Goal: Task Accomplishment & Management: Contribute content

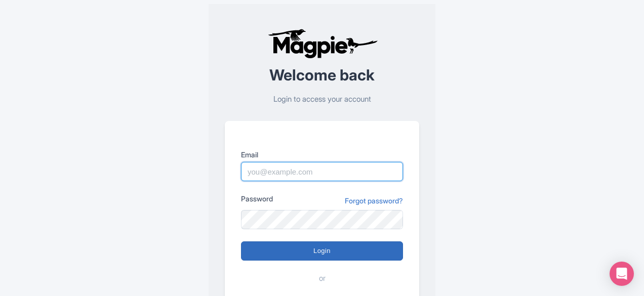
type input "josh.carr@intrepidtravel.com"
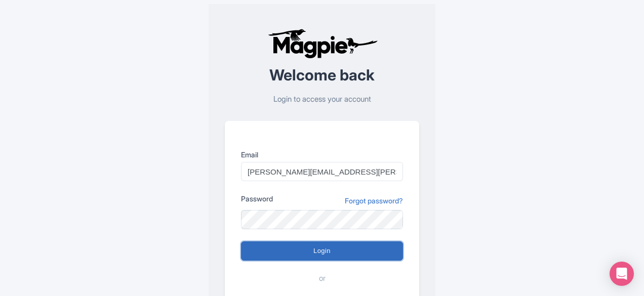
click at [289, 248] on input "Login" at bounding box center [322, 250] width 162 height 19
type input "Logging in..."
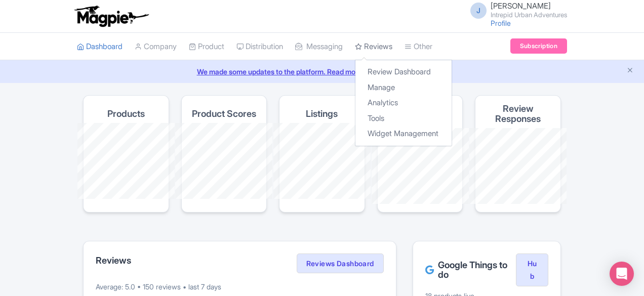
click at [355, 42] on link "Reviews" at bounding box center [373, 47] width 37 height 28
click at [355, 68] on link "Review Dashboard" at bounding box center [403, 72] width 96 height 16
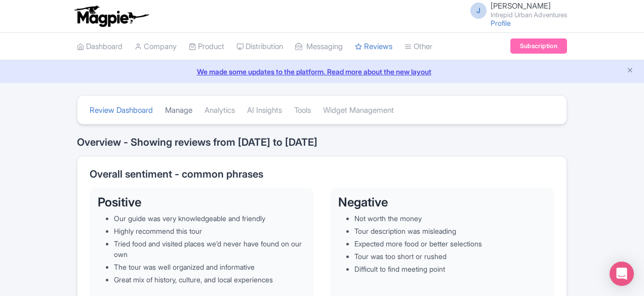
click at [165, 107] on link "Manage" at bounding box center [178, 111] width 27 height 28
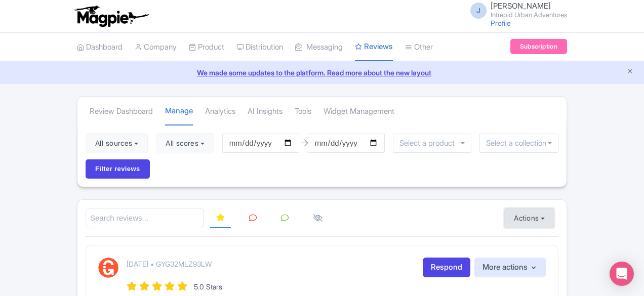
click at [554, 208] on button "Actions" at bounding box center [529, 218] width 50 height 20
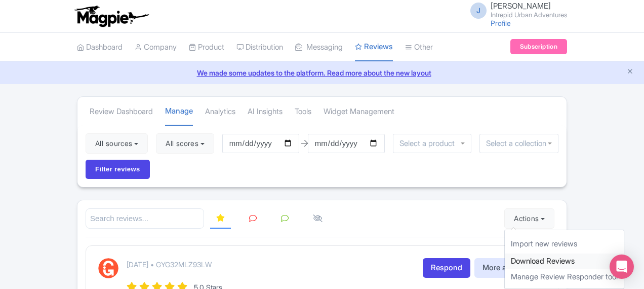
click at [592, 253] on link "Download Reviews" at bounding box center [564, 261] width 119 height 16
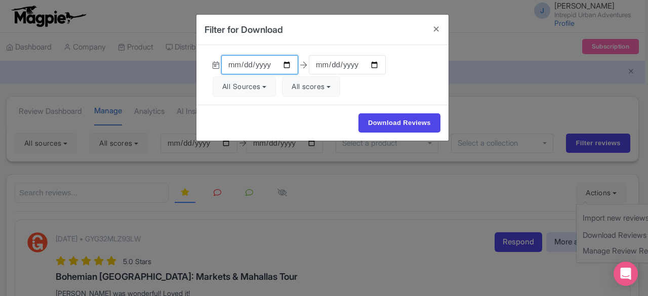
click at [286, 65] on input "2025-06-12" at bounding box center [259, 64] width 77 height 19
type input "2025-08-01"
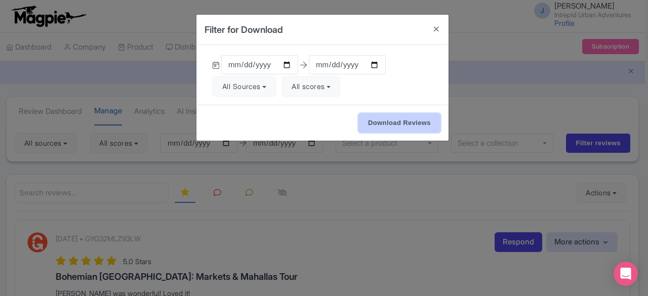
click at [376, 122] on input "Download Reviews" at bounding box center [399, 122] width 82 height 19
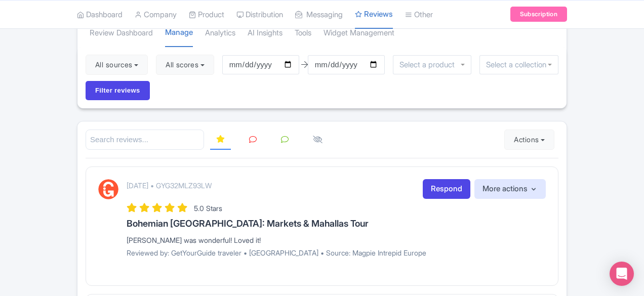
scroll to position [87, 0]
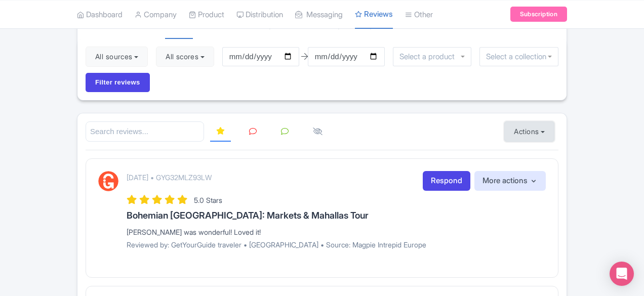
click at [554, 121] on button "Actions" at bounding box center [529, 131] width 50 height 20
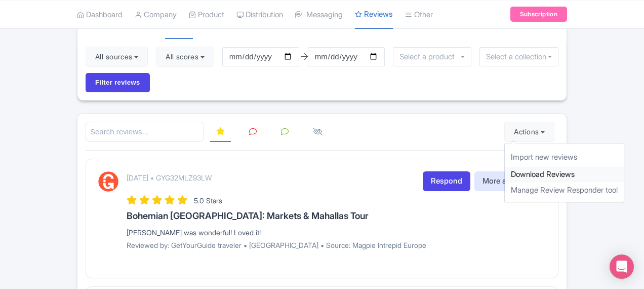
click at [590, 167] on link "Download Reviews" at bounding box center [564, 175] width 119 height 16
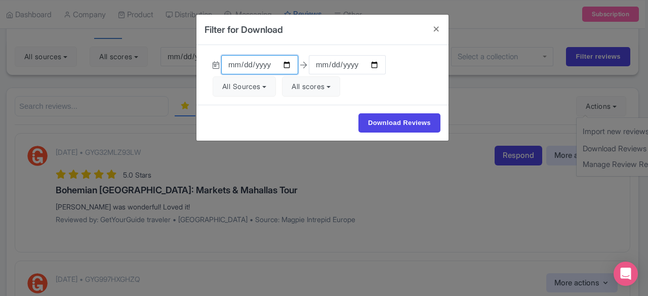
click at [291, 65] on input "2025-06-12" at bounding box center [259, 64] width 77 height 19
type input "2025-08-01"
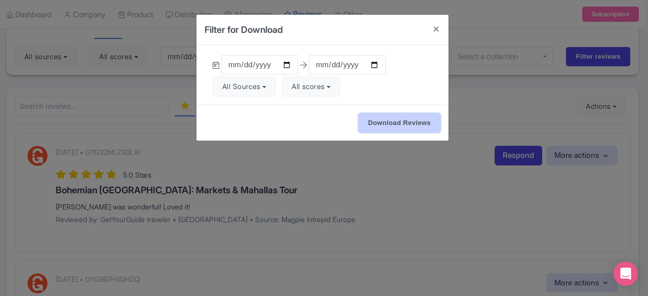
click at [385, 119] on input "Download Reviews" at bounding box center [399, 122] width 82 height 19
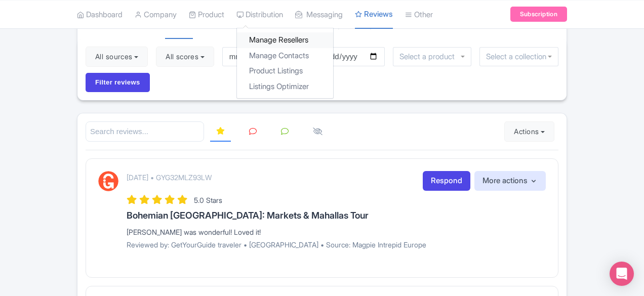
click at [237, 38] on link "Manage Resellers" at bounding box center [285, 40] width 96 height 16
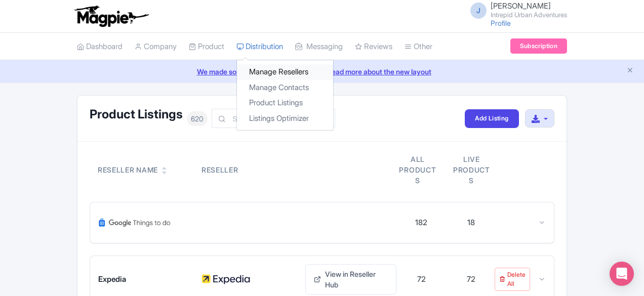
click at [237, 66] on link "Manage Resellers" at bounding box center [285, 72] width 96 height 16
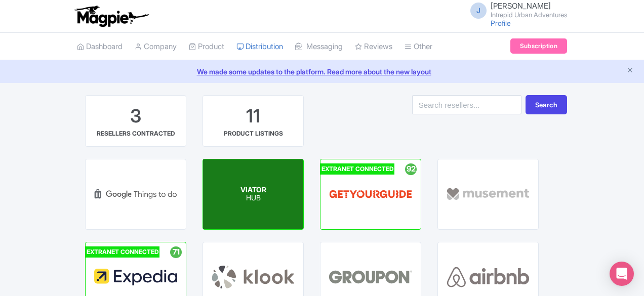
click at [203, 180] on div "VIATOR HUB" at bounding box center [253, 194] width 100 height 70
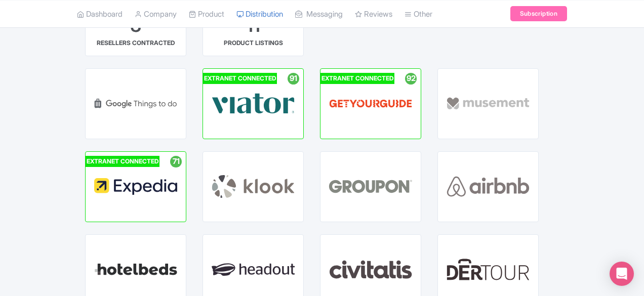
scroll to position [92, 0]
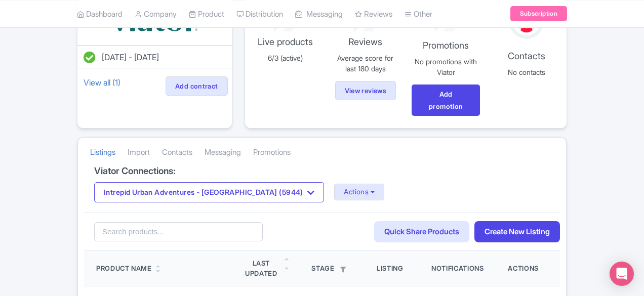
scroll to position [106, 0]
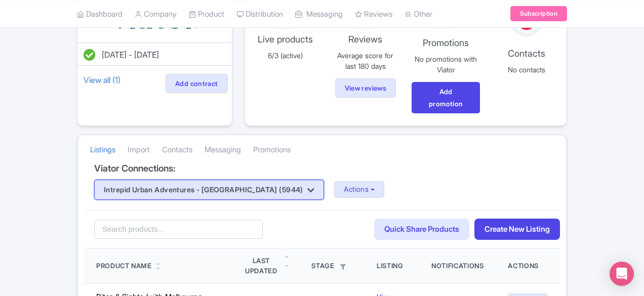
click at [144, 180] on button "Intrepid Urban Adventures - France (5944)" at bounding box center [209, 190] width 230 height 20
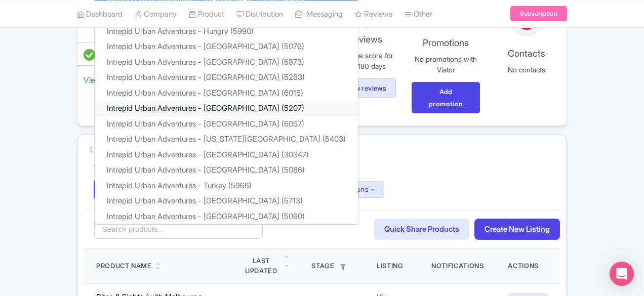
scroll to position [0, 0]
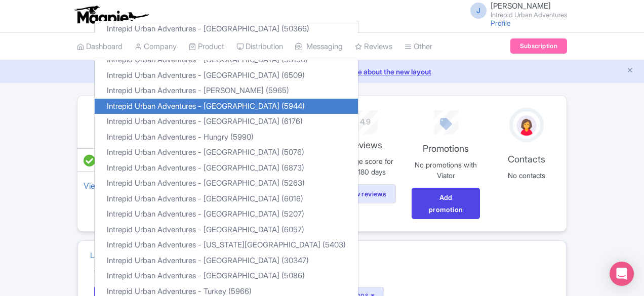
click at [102, 98] on link "Intrepid Urban Adventures - France (5944)" at bounding box center [226, 106] width 263 height 16
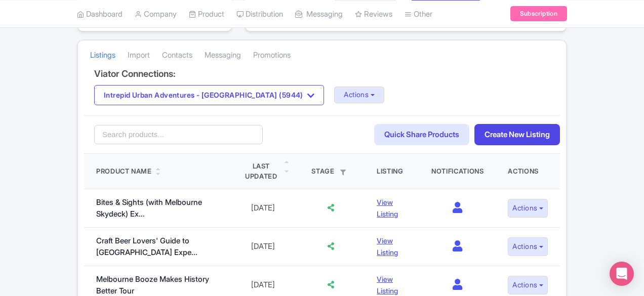
scroll to position [200, 0]
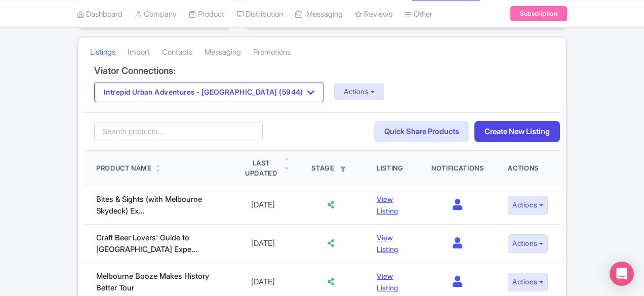
scroll to position [202, 0]
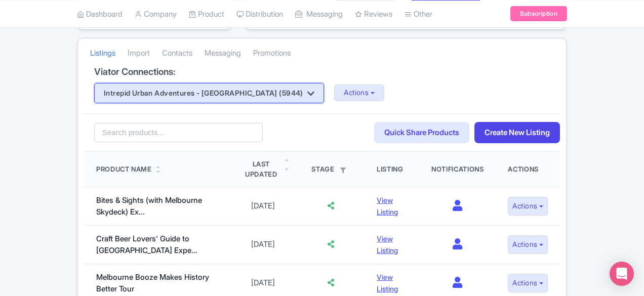
click at [174, 83] on button "Intrepid Urban Adventures - France (5944)" at bounding box center [209, 93] width 230 height 20
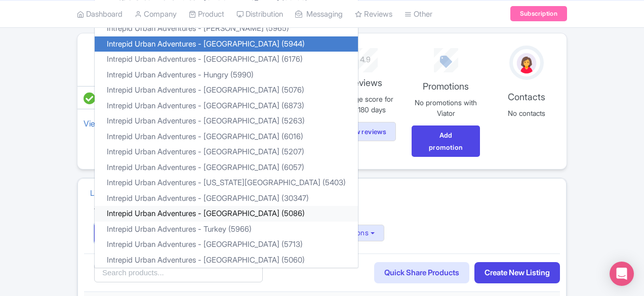
scroll to position [62, 0]
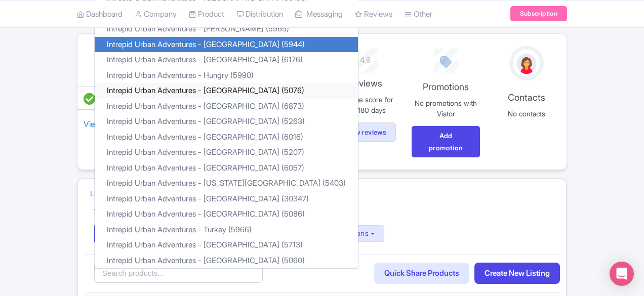
click at [125, 83] on link "Intrepid Urban Adventures - India (5076)" at bounding box center [226, 91] width 263 height 16
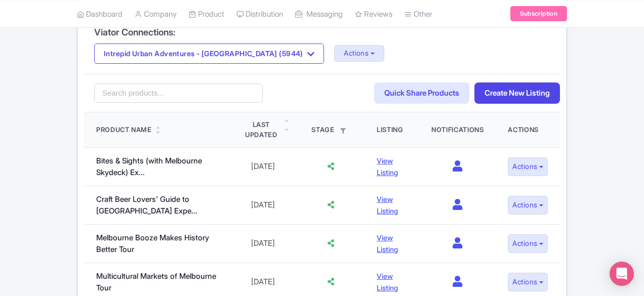
scroll to position [242, 0]
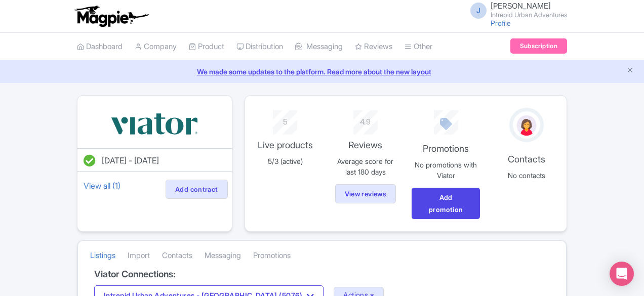
scroll to position [158, 0]
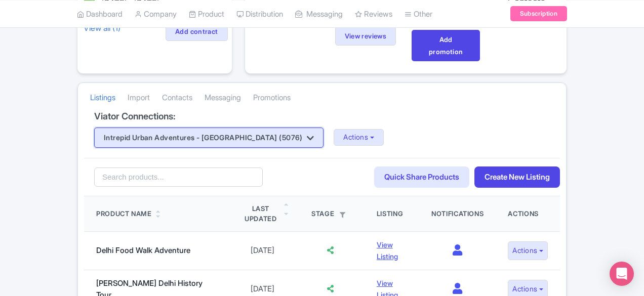
click at [307, 134] on icon "button" at bounding box center [310, 138] width 7 height 8
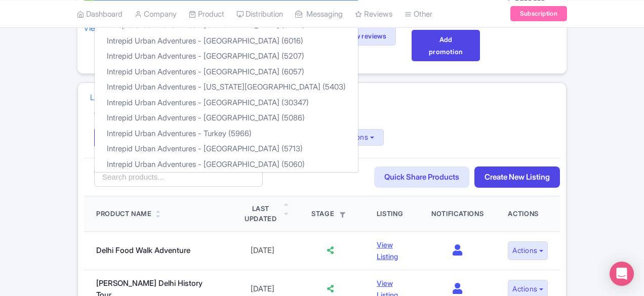
click at [307, 128] on div "Intrepid Urban Adventures - [GEOGRAPHIC_DATA] (5076) Intrepid Urban Adventures …" at bounding box center [322, 138] width 456 height 20
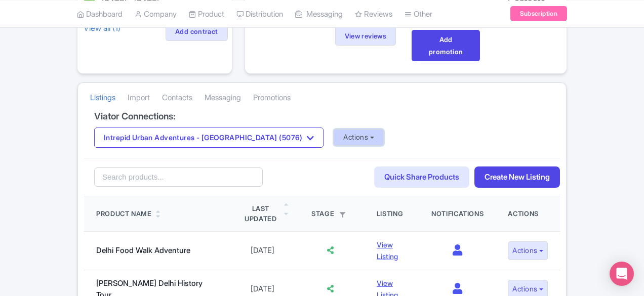
click at [334, 129] on button "Actions" at bounding box center [359, 137] width 50 height 17
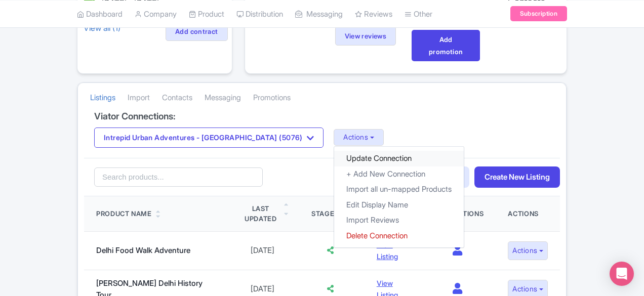
click at [334, 151] on link "Update Connection" at bounding box center [399, 159] width 130 height 16
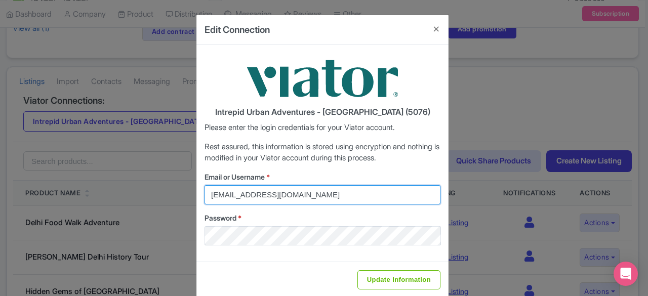
click at [268, 185] on input "reservations@urbanadventures.com" at bounding box center [322, 194] width 236 height 19
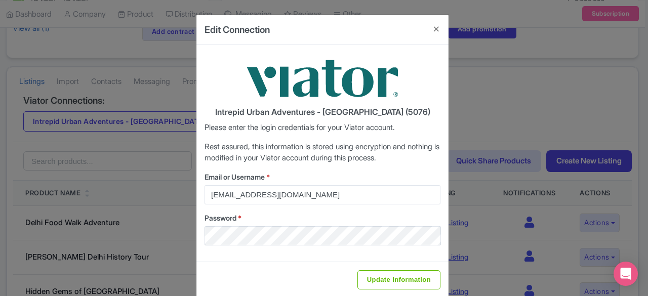
click at [486, 127] on div "Edit Connection Intrepid Urban Adventures - India (5076) Please enter the login…" at bounding box center [324, 148] width 648 height 296
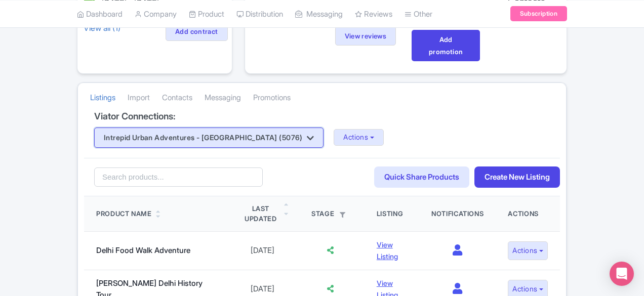
click at [171, 128] on button "Intrepid Urban Adventures - India (5076)" at bounding box center [208, 138] width 229 height 20
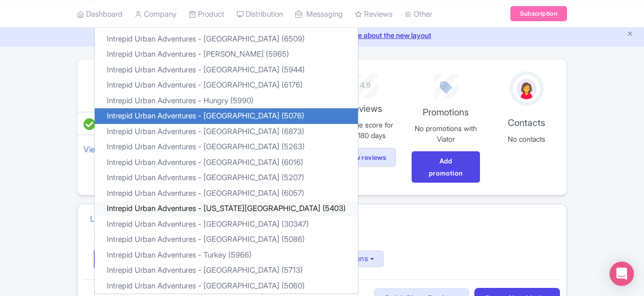
scroll to position [33, 0]
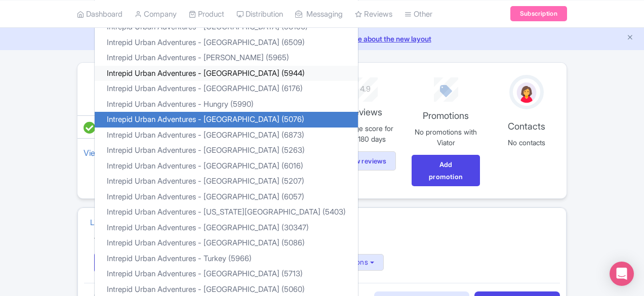
click at [132, 65] on link "Intrepid Urban Adventures - France (5944)" at bounding box center [226, 73] width 263 height 16
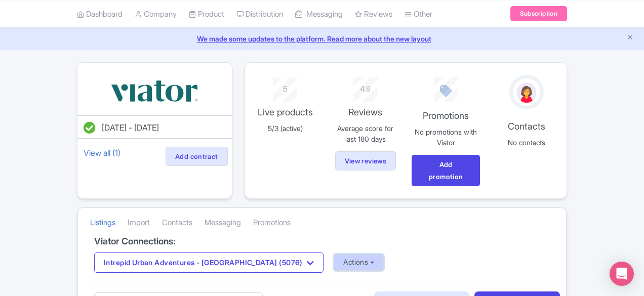
click at [334, 254] on button "Actions" at bounding box center [359, 262] width 50 height 17
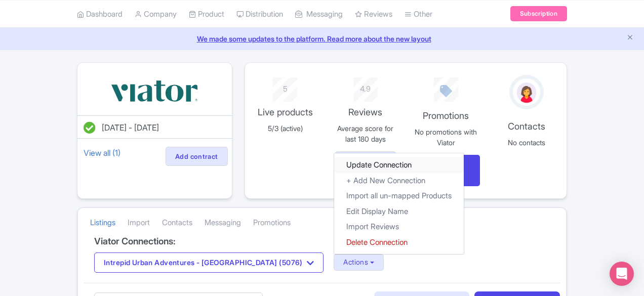
click at [334, 157] on link "Update Connection" at bounding box center [399, 165] width 130 height 16
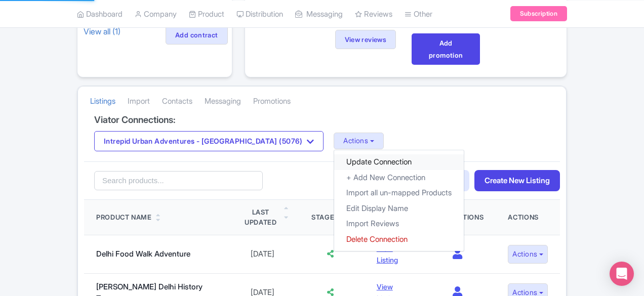
scroll to position [154, 0]
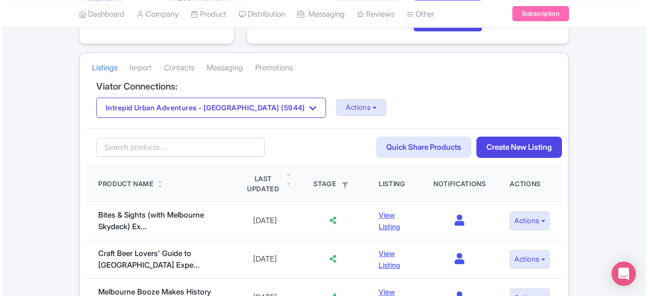
scroll to position [158, 0]
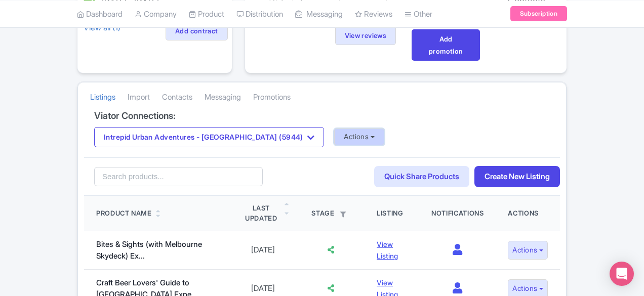
click at [334, 129] on button "Actions" at bounding box center [359, 137] width 50 height 17
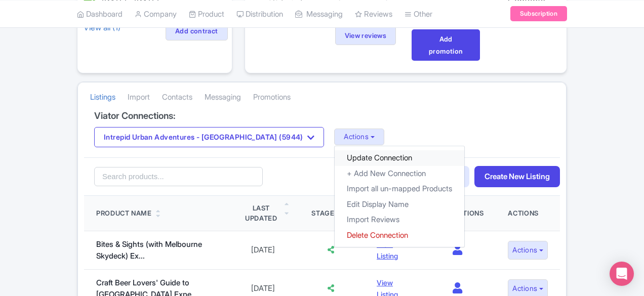
click at [335, 150] on link "Update Connection" at bounding box center [400, 158] width 130 height 16
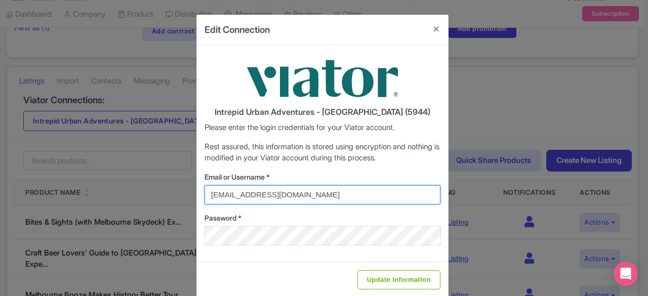
click at [279, 200] on input "viator@magpie.travel" at bounding box center [322, 194] width 236 height 19
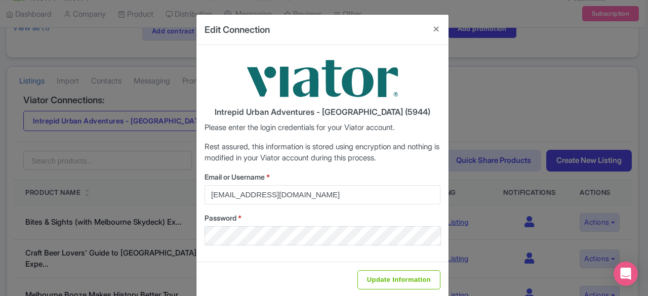
click at [423, 162] on p "Rest assured, this information is stored using encryption and nothing is modifi…" at bounding box center [322, 152] width 236 height 23
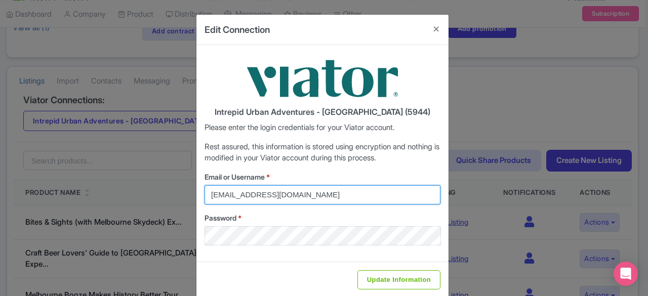
click at [253, 192] on input "viator@magpie.travel" at bounding box center [322, 194] width 236 height 19
click at [225, 190] on input "viator@magpie.travel" at bounding box center [322, 194] width 236 height 19
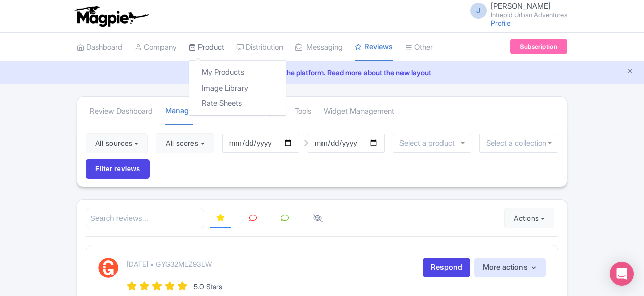
click at [189, 43] on link "Product" at bounding box center [206, 47] width 35 height 28
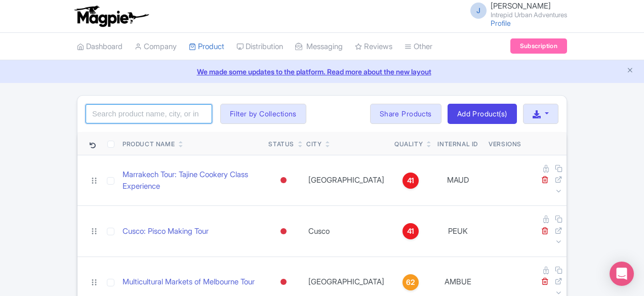
click at [86, 108] on input "search" at bounding box center [149, 113] width 127 height 19
click button "Search" at bounding box center [0, 0] width 0 height 0
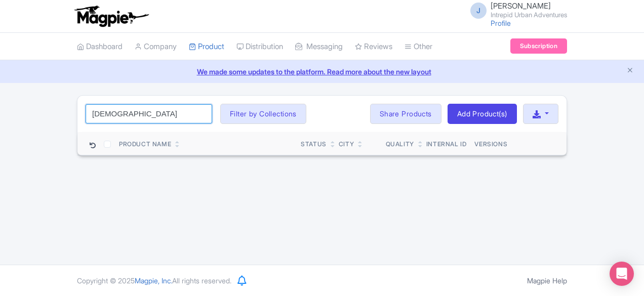
click at [86, 113] on input "[DEMOGRAPHIC_DATA]" at bounding box center [149, 113] width 127 height 19
type input "s"
type input "pride"
click button "Search" at bounding box center [0, 0] width 0 height 0
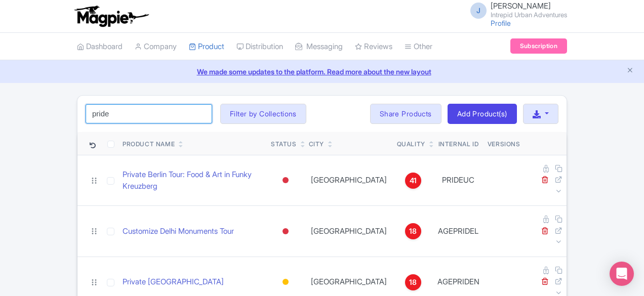
click at [129, 110] on input "pride" at bounding box center [149, 113] width 127 height 19
click at [133, 111] on input "pride" at bounding box center [149, 113] width 127 height 19
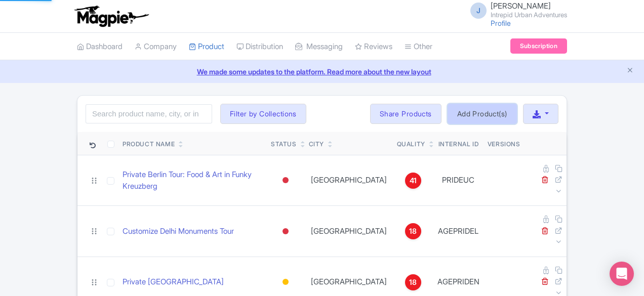
click at [517, 111] on link "Add Product(s)" at bounding box center [481, 114] width 69 height 20
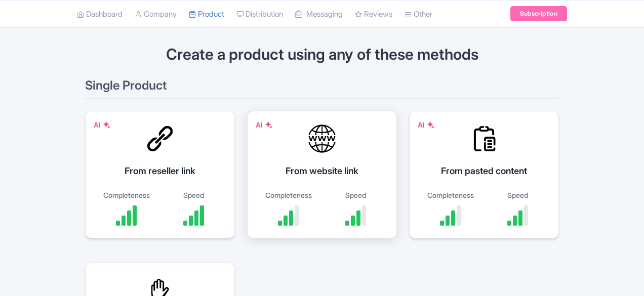
scroll to position [66, 0]
click at [264, 161] on div "AI From website link Completeness Speed" at bounding box center [322, 174] width 150 height 128
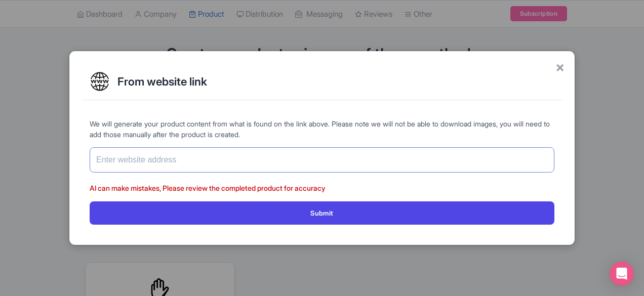
click at [204, 158] on input "text" at bounding box center [322, 159] width 465 height 25
paste input "https://www.urbanadventures.com/en/seattle/seattle-seattle-capitol-hill-pride-w…"
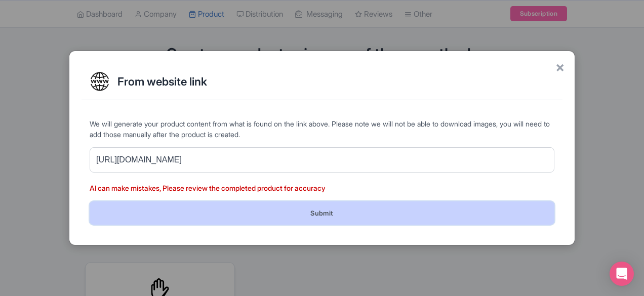
click at [220, 209] on button "Submit" at bounding box center [322, 212] width 465 height 23
click at [225, 210] on button "Submit" at bounding box center [322, 212] width 465 height 23
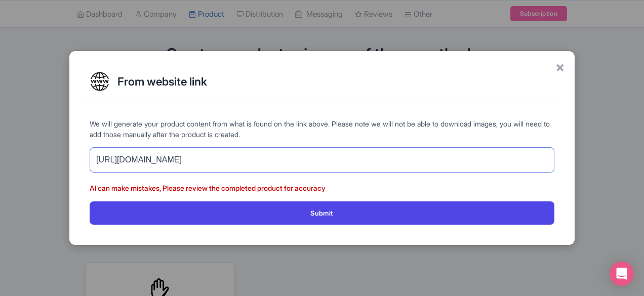
click at [397, 156] on input "https://www.urbanadventures.com/en/seattle/seattle-seattle-capitol-hill-pride-w…" at bounding box center [322, 159] width 465 height 25
drag, startPoint x: 120, startPoint y: 160, endPoint x: 73, endPoint y: 159, distance: 46.6
click at [73, 159] on div "× From website link We will generate your product content from what is found on…" at bounding box center [322, 148] width 506 height 194
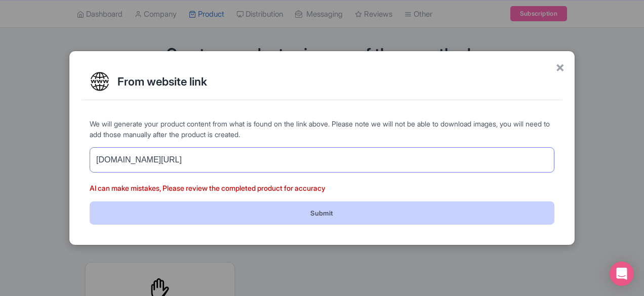
type input "www.urbanadventures.com/en/seattle/seattle-seattle-capitol-hill-pride-walk"
click at [200, 218] on button "Submit" at bounding box center [322, 212] width 465 height 23
click at [309, 212] on button "Submit" at bounding box center [322, 212] width 465 height 23
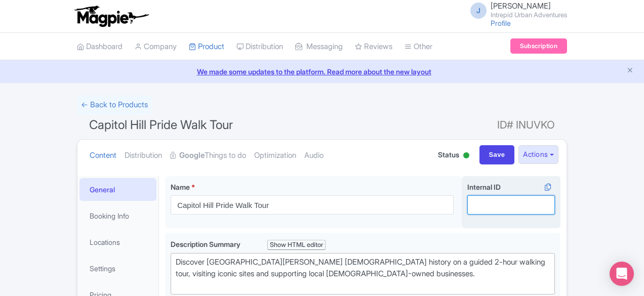
click at [545, 202] on input "Internal ID i" at bounding box center [511, 204] width 88 height 19
paste input "PRIUSWAP7"
type input "PRIUSWAP7"
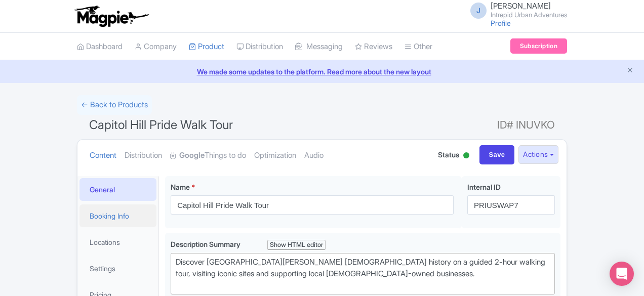
click at [85, 216] on link "Booking Info" at bounding box center [117, 215] width 77 height 23
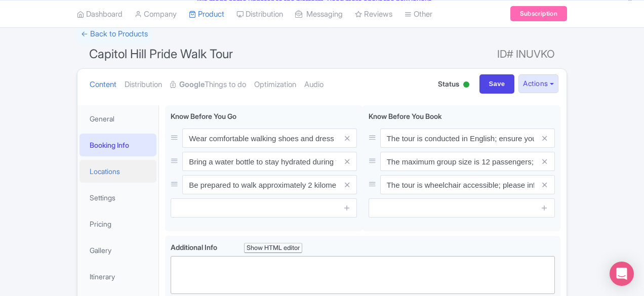
scroll to position [72, 0]
click at [79, 168] on link "Locations" at bounding box center [117, 170] width 77 height 23
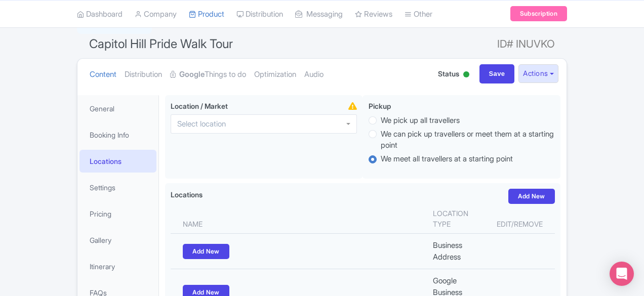
scroll to position [84, 0]
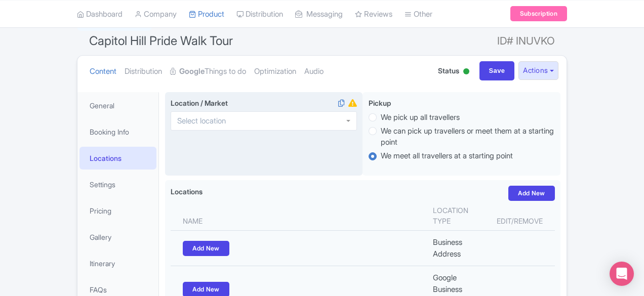
click at [186, 120] on div at bounding box center [264, 120] width 186 height 19
type input "seat"
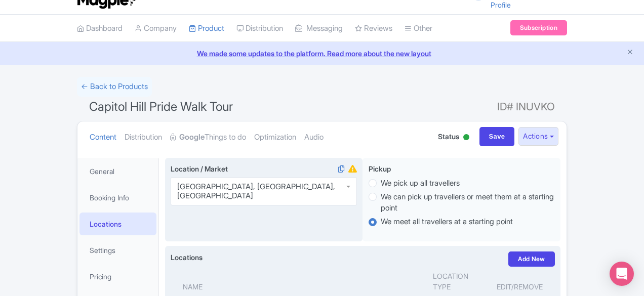
scroll to position [18, 0]
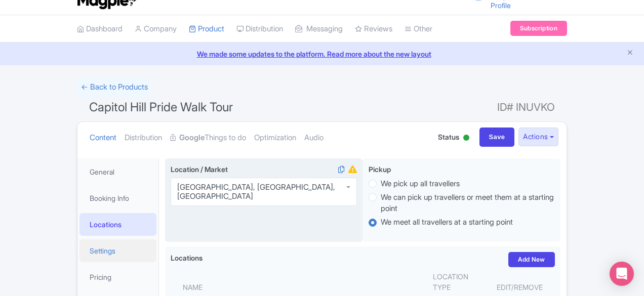
click at [79, 248] on link "Settings" at bounding box center [117, 250] width 77 height 23
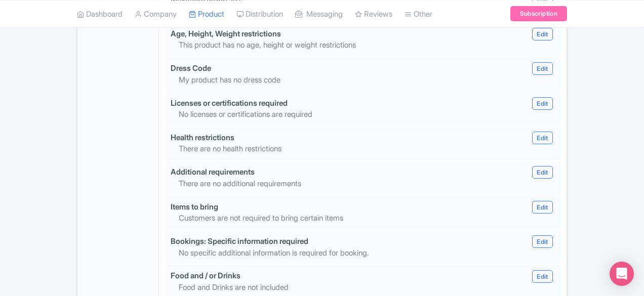
scroll to position [1020, 0]
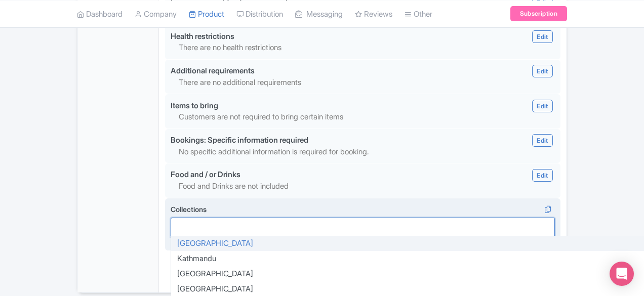
click at [201, 218] on div at bounding box center [363, 227] width 384 height 19
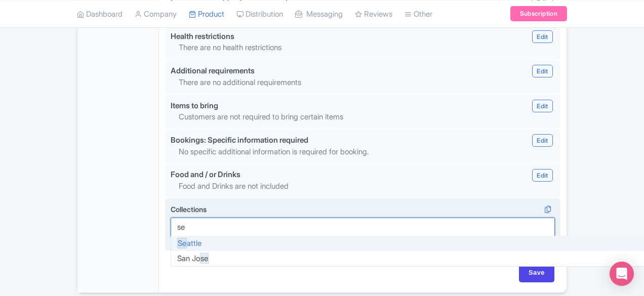
scroll to position [0, 0]
type input "seat"
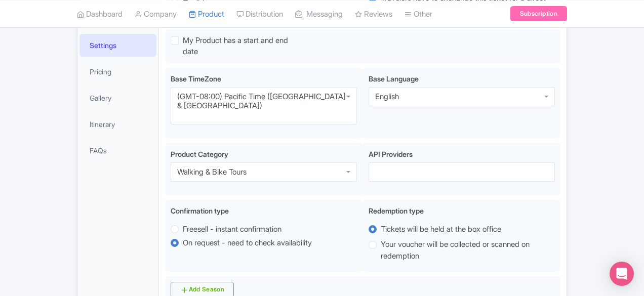
scroll to position [195, 0]
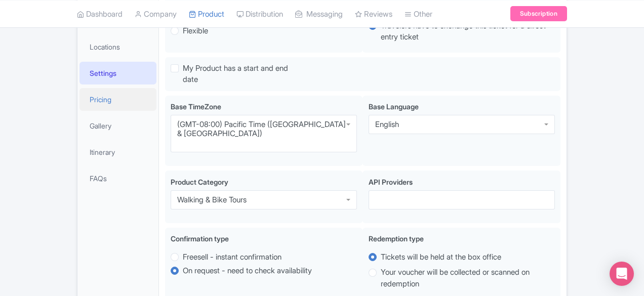
click at [79, 93] on link "Pricing" at bounding box center [117, 99] width 77 height 23
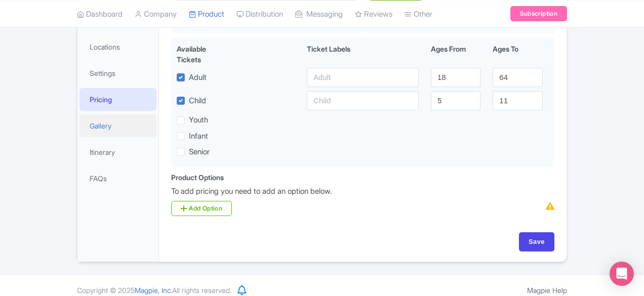
click at [79, 127] on link "Gallery" at bounding box center [117, 125] width 77 height 23
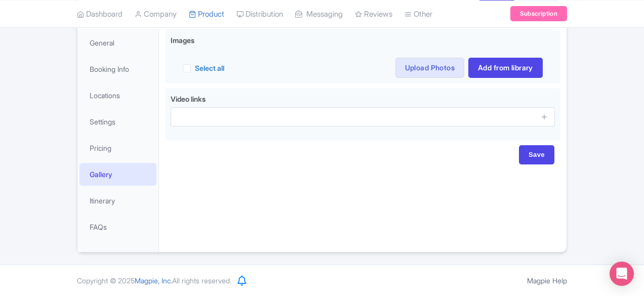
scroll to position [146, 0]
click at [79, 198] on link "Itinerary" at bounding box center [117, 201] width 77 height 23
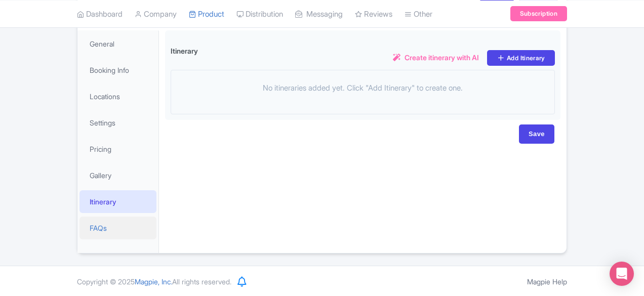
click at [79, 229] on link "FAQs" at bounding box center [117, 228] width 77 height 23
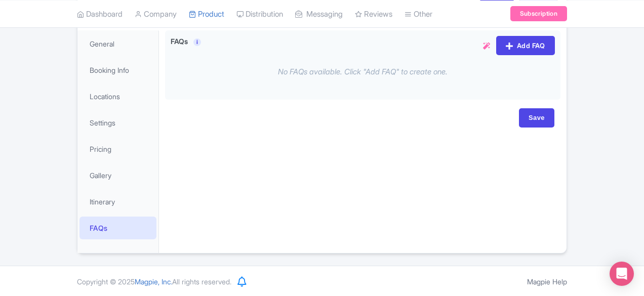
scroll to position [0, 0]
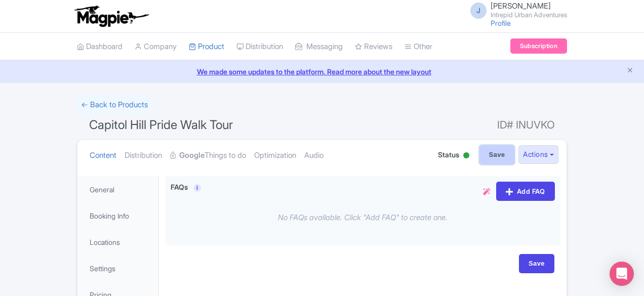
click at [515, 149] on input "Save" at bounding box center [496, 154] width 35 height 19
type input "Saving..."
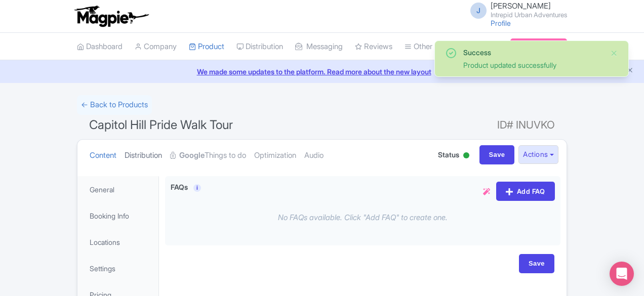
click at [125, 152] on link "Distribution" at bounding box center [143, 156] width 37 height 32
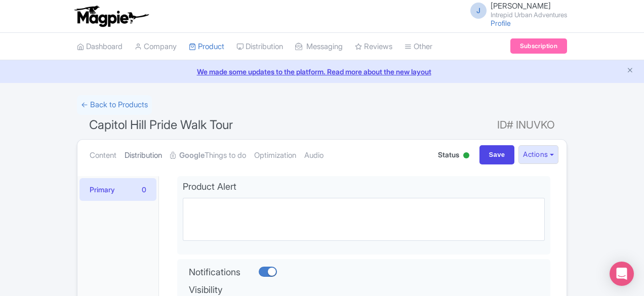
click at [125, 151] on link "Distribution" at bounding box center [143, 156] width 37 height 32
click at [558, 152] on button "Actions" at bounding box center [538, 154] width 40 height 19
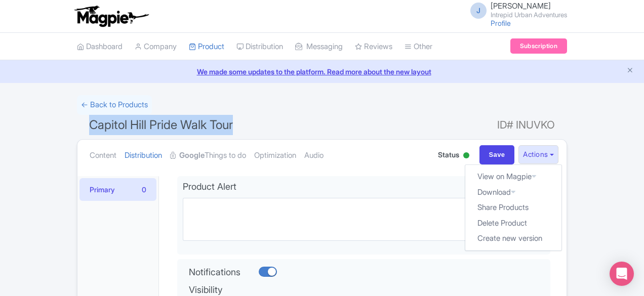
drag, startPoint x: 198, startPoint y: 131, endPoint x: 16, endPoint y: 126, distance: 182.3
click at [77, 126] on h1 "Capitol Hill Pride Walk Tour ID# INUVKO" at bounding box center [322, 127] width 490 height 24
copy span "Capitol Hill Pride Walk Tour"
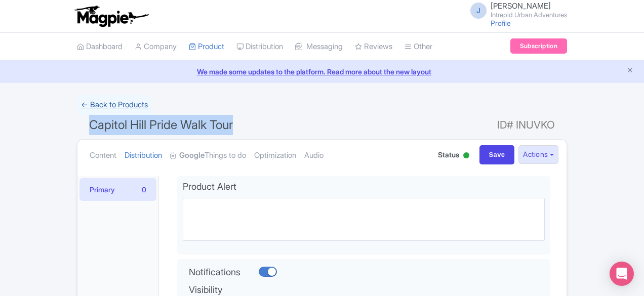
click at [77, 101] on link "← Back to Products" at bounding box center [114, 105] width 75 height 20
click at [77, 104] on link "← Back to Products" at bounding box center [114, 105] width 75 height 20
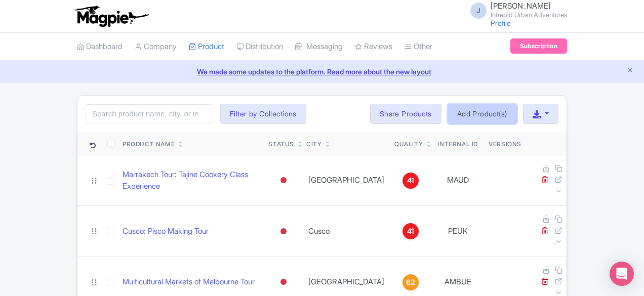
click at [517, 109] on link "Add Product(s)" at bounding box center [481, 114] width 69 height 20
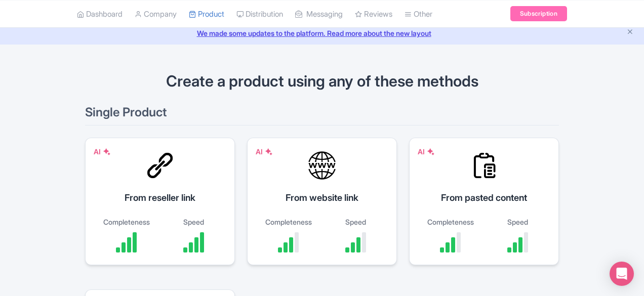
scroll to position [37, 0]
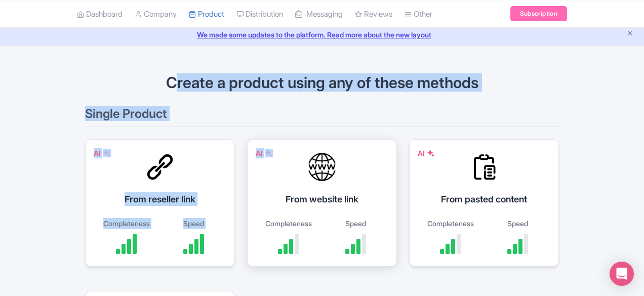
drag, startPoint x: 163, startPoint y: 84, endPoint x: 223, endPoint y: 146, distance: 86.3
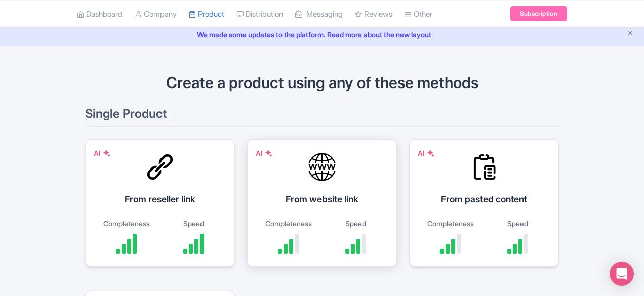
click at [327, 225] on div "Speed" at bounding box center [355, 223] width 57 height 11
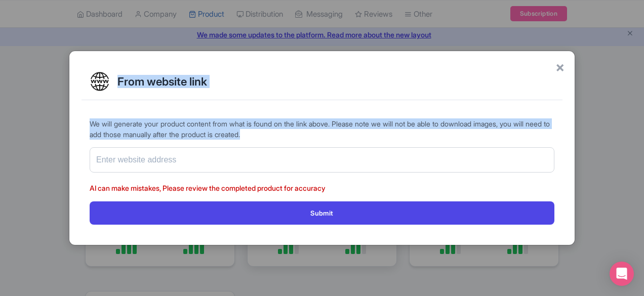
drag, startPoint x: 97, startPoint y: 40, endPoint x: 179, endPoint y: 152, distance: 138.7
click at [179, 152] on div "× From website link We will generate your product content from what is found on…" at bounding box center [322, 148] width 644 height 296
